Goal: Task Accomplishment & Management: Complete application form

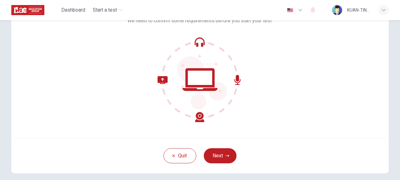
scroll to position [7, 0]
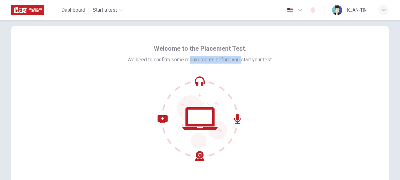
drag, startPoint x: 188, startPoint y: 59, endPoint x: 240, endPoint y: 63, distance: 52.3
click at [240, 63] on div "Welcome to the Placement Test. We need to confirm some requirements before you …" at bounding box center [199, 101] width 145 height 117
drag, startPoint x: 240, startPoint y: 63, endPoint x: 263, endPoint y: 76, distance: 25.7
click at [263, 76] on div "Welcome to the Placement Test. We need to confirm some requirements before you …" at bounding box center [199, 101] width 145 height 117
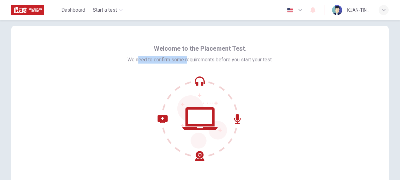
drag, startPoint x: 135, startPoint y: 55, endPoint x: 185, endPoint y: 61, distance: 50.0
click at [185, 61] on div "Welcome to the Placement Test. We need to confirm some requirements before you …" at bounding box center [199, 53] width 145 height 20
drag, startPoint x: 185, startPoint y: 61, endPoint x: 226, endPoint y: 75, distance: 43.0
click at [226, 75] on div "Welcome to the Placement Test. We need to confirm some requirements before you …" at bounding box center [199, 101] width 145 height 117
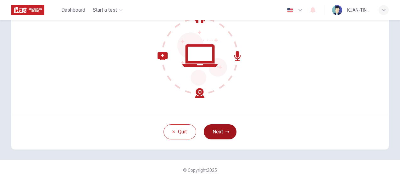
click at [227, 131] on icon "button" at bounding box center [227, 131] width 4 height 2
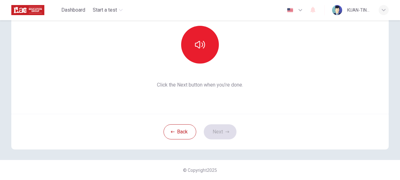
scroll to position [38, 0]
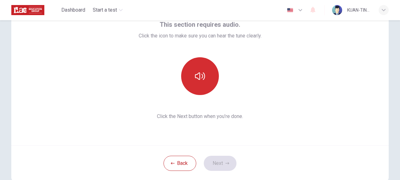
click at [198, 76] on icon "button" at bounding box center [200, 76] width 10 height 8
click at [217, 156] on button "Next" at bounding box center [220, 163] width 33 height 15
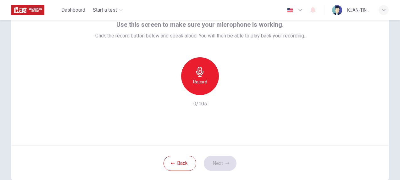
click at [206, 69] on div "Record" at bounding box center [200, 76] width 38 height 38
click at [229, 89] on icon "button" at bounding box center [229, 90] width 6 height 6
click at [228, 90] on icon "button" at bounding box center [229, 90] width 6 height 6
click at [226, 87] on icon "button" at bounding box center [229, 90] width 6 height 6
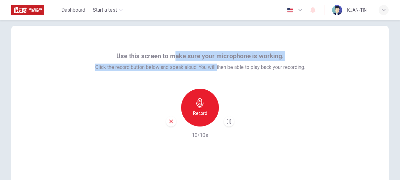
drag, startPoint x: 174, startPoint y: 58, endPoint x: 216, endPoint y: 69, distance: 42.4
click at [216, 69] on div "Use this screen to make sure your microphone is working. Click the record butto…" at bounding box center [200, 61] width 210 height 20
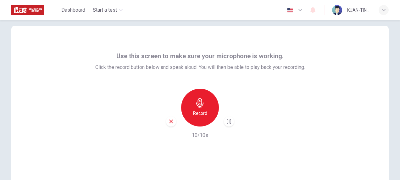
drag, startPoint x: 216, startPoint y: 69, endPoint x: 230, endPoint y: 72, distance: 15.1
click at [230, 72] on div "Use this screen to make sure your microphone is working. Click the record butto…" at bounding box center [200, 95] width 210 height 88
click at [226, 121] on icon "button" at bounding box center [229, 121] width 6 height 6
click at [225, 118] on div "button" at bounding box center [229, 121] width 10 height 10
click at [228, 121] on icon "button" at bounding box center [229, 121] width 6 height 6
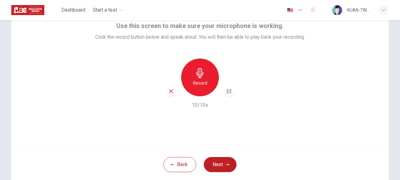
scroll to position [70, 0]
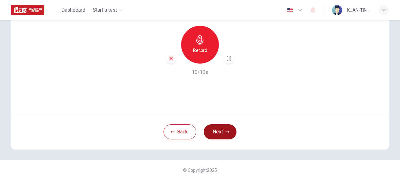
click at [228, 134] on button "Next" at bounding box center [220, 131] width 33 height 15
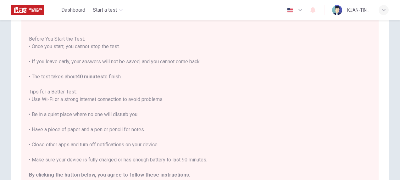
scroll to position [63, 0]
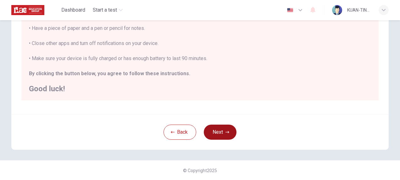
click at [216, 129] on button "Next" at bounding box center [220, 131] width 33 height 15
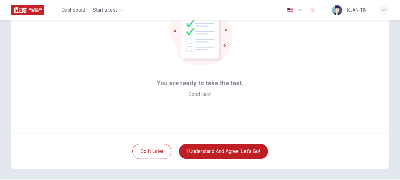
scroll to position [70, 0]
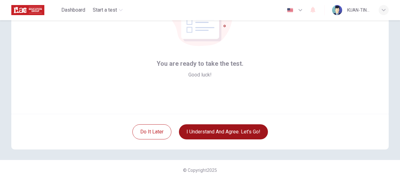
click at [238, 134] on button "I understand and agree. Let’s go!" at bounding box center [223, 131] width 89 height 15
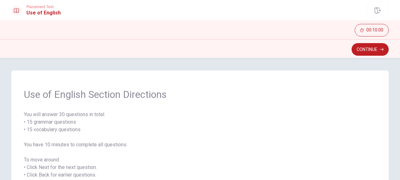
scroll to position [31, 0]
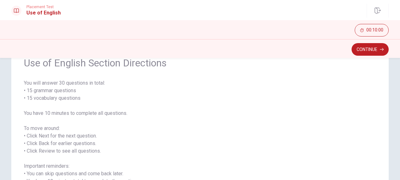
click at [49, 95] on span "You will answer 30 questions in total: • 15 grammar questions • 15 vocabulary q…" at bounding box center [200, 139] width 352 height 121
drag, startPoint x: 33, startPoint y: 97, endPoint x: 54, endPoint y: 99, distance: 21.7
click at [54, 99] on span "You will answer 30 questions in total: • 15 grammar questions • 15 vocabulary q…" at bounding box center [200, 139] width 352 height 121
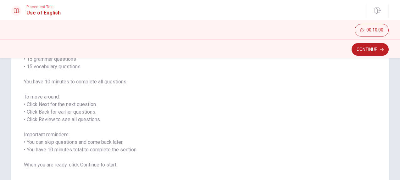
drag, startPoint x: 43, startPoint y: 140, endPoint x: 79, endPoint y: 143, distance: 35.3
click at [79, 143] on span "You will answer 30 questions in total: • 15 grammar questions • 15 vocabulary q…" at bounding box center [200, 108] width 352 height 121
drag, startPoint x: 43, startPoint y: 149, endPoint x: 83, endPoint y: 156, distance: 40.4
click at [83, 156] on span "You will answer 30 questions in total: • 15 grammar questions • 15 vocabulary q…" at bounding box center [200, 108] width 352 height 121
click at [77, 151] on span "You will answer 30 questions in total: • 15 grammar questions • 15 vocabulary q…" at bounding box center [200, 108] width 352 height 121
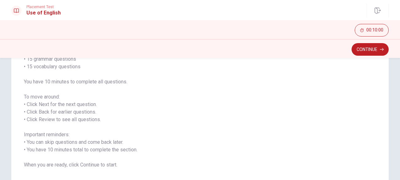
drag, startPoint x: 99, startPoint y: 143, endPoint x: 63, endPoint y: 143, distance: 36.4
click at [63, 143] on span "You will answer 30 questions in total: • 15 grammar questions • 15 vocabulary q…" at bounding box center [200, 108] width 352 height 121
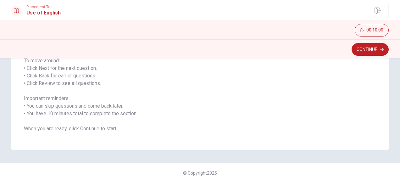
scroll to position [102, 0]
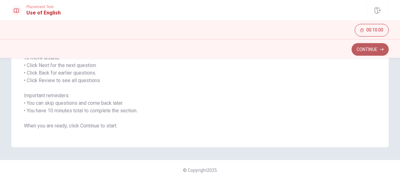
click at [363, 49] on button "Continue" at bounding box center [369, 49] width 37 height 13
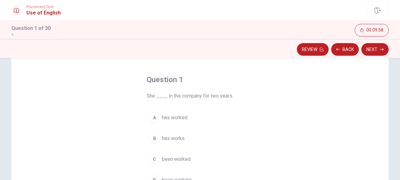
scroll to position [31, 0]
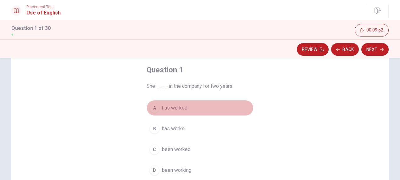
click at [152, 108] on div "A" at bounding box center [154, 108] width 10 height 10
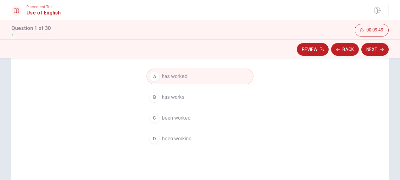
scroll to position [94, 0]
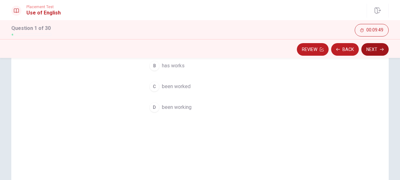
click at [373, 53] on button "Next" at bounding box center [374, 49] width 27 height 13
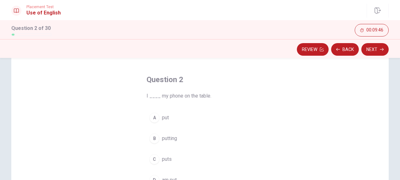
scroll to position [31, 0]
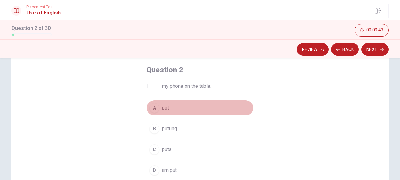
click at [156, 107] on div "A" at bounding box center [154, 108] width 10 height 10
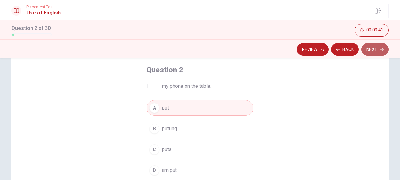
click at [375, 50] on button "Next" at bounding box center [374, 49] width 27 height 13
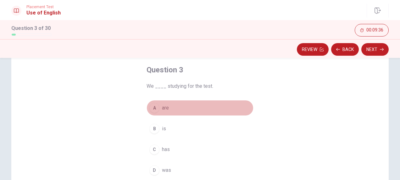
click at [155, 110] on div "A" at bounding box center [154, 108] width 10 height 10
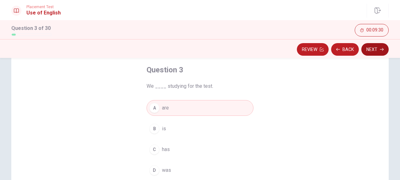
click at [377, 50] on button "Next" at bounding box center [374, 49] width 27 height 13
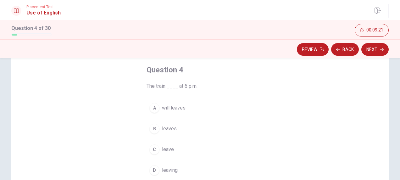
drag, startPoint x: 152, startPoint y: 147, endPoint x: 181, endPoint y: 141, distance: 29.1
click at [152, 147] on div "C" at bounding box center [154, 149] width 10 height 10
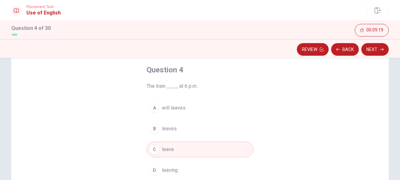
drag, startPoint x: 155, startPoint y: 127, endPoint x: 331, endPoint y: 99, distance: 177.6
click at [156, 127] on div "B" at bounding box center [154, 128] width 10 height 10
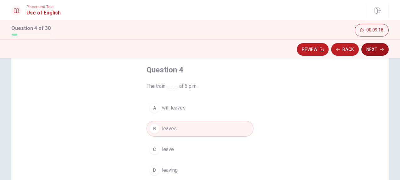
click at [373, 49] on button "Next" at bounding box center [374, 49] width 27 height 13
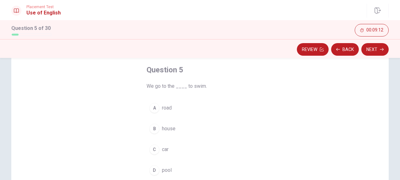
click at [162, 169] on span "pool" at bounding box center [167, 170] width 10 height 8
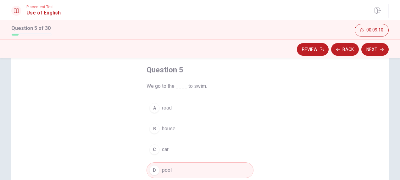
click at [369, 56] on div "Review Back Next" at bounding box center [200, 48] width 400 height 19
click at [372, 50] on button "Next" at bounding box center [374, 49] width 27 height 13
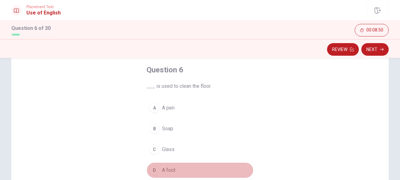
click at [155, 169] on div "D" at bounding box center [154, 170] width 10 height 10
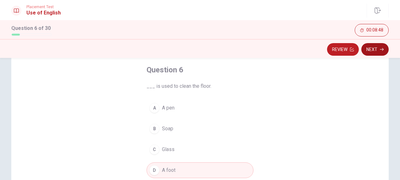
click at [379, 52] on button "Next" at bounding box center [374, 49] width 27 height 13
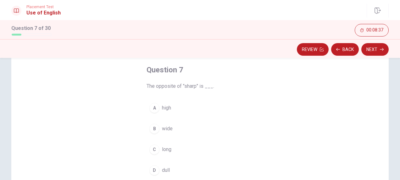
click at [156, 129] on div "B" at bounding box center [154, 128] width 10 height 10
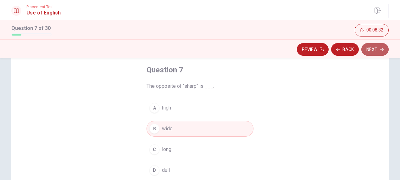
click at [368, 50] on button "Next" at bounding box center [374, 49] width 27 height 13
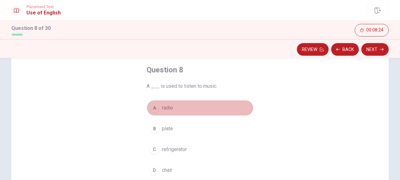
click at [160, 112] on button "A radio" at bounding box center [199, 108] width 107 height 16
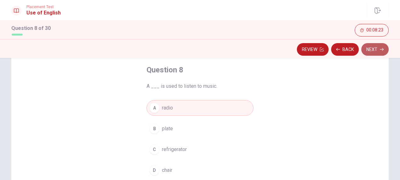
click at [375, 49] on button "Next" at bounding box center [374, 49] width 27 height 13
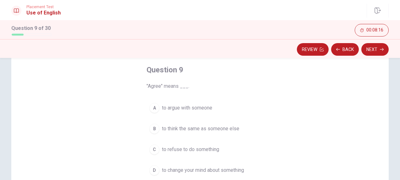
click at [217, 129] on span "to think the same as someone else" at bounding box center [200, 129] width 77 height 8
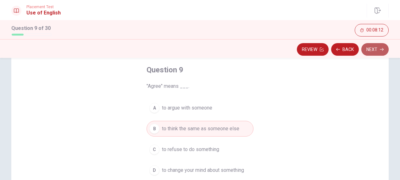
click at [379, 48] on button "Next" at bounding box center [374, 49] width 27 height 13
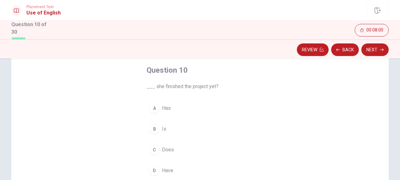
click at [167, 169] on span "Have" at bounding box center [167, 171] width 11 height 8
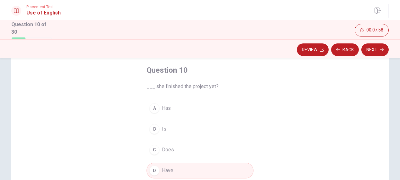
click at [163, 108] on span "Has" at bounding box center [166, 108] width 9 height 8
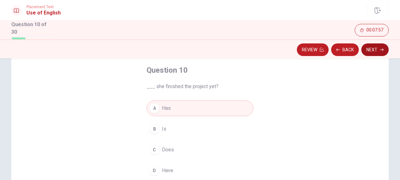
click at [376, 53] on button "Next" at bounding box center [374, 49] width 27 height 13
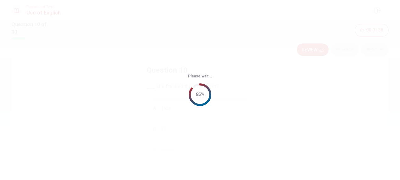
click at [268, 136] on div "Please wait... 85%" at bounding box center [200, 90] width 400 height 180
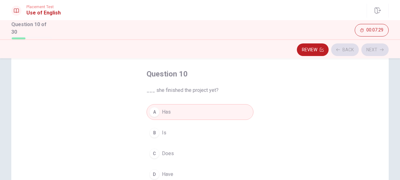
scroll to position [0, 0]
